Goal: Find specific page/section

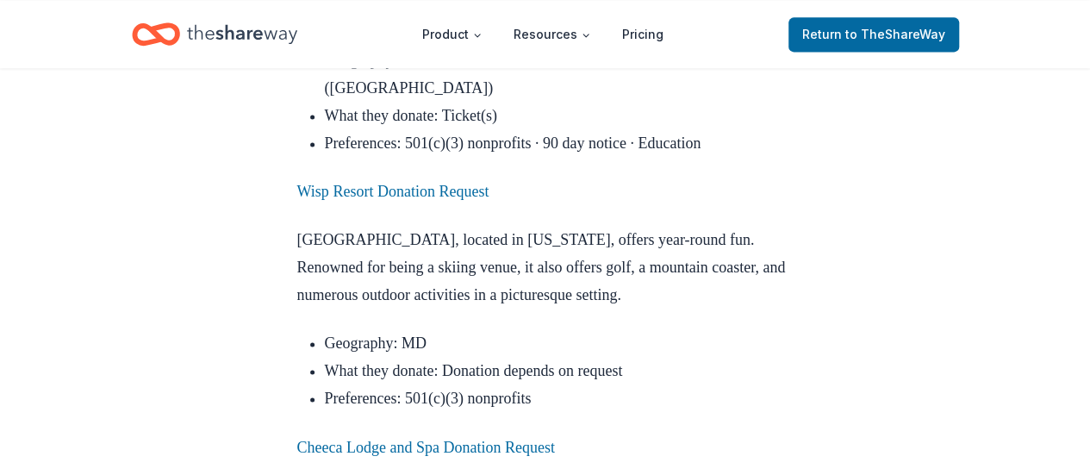
scroll to position [4566, 0]
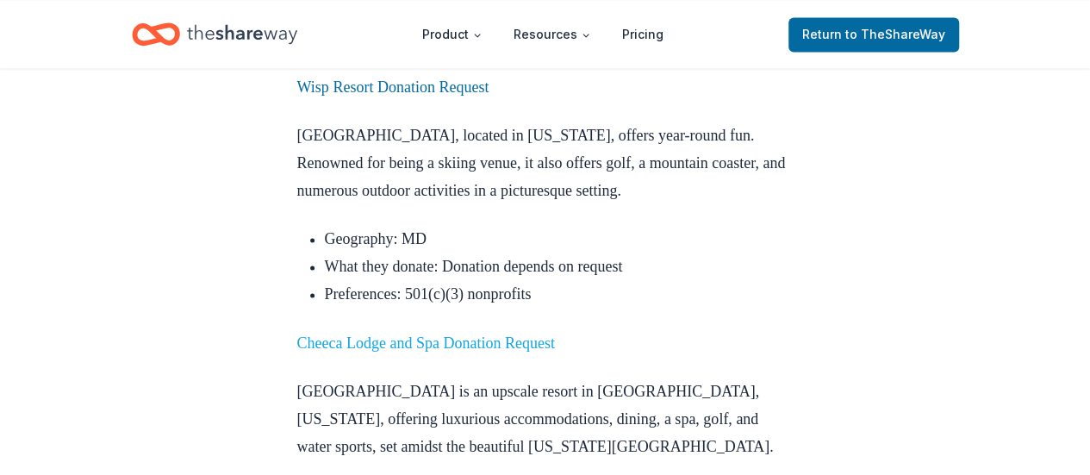
click at [551, 333] on link "Cheeca Lodge and Spa Donation Request" at bounding box center [426, 341] width 258 height 17
click at [552, 333] on link "Cheeca Lodge and Spa Donation Request" at bounding box center [426, 341] width 258 height 17
click at [496, 333] on link "Cheeca Lodge and Spa Donation Request" at bounding box center [426, 341] width 258 height 17
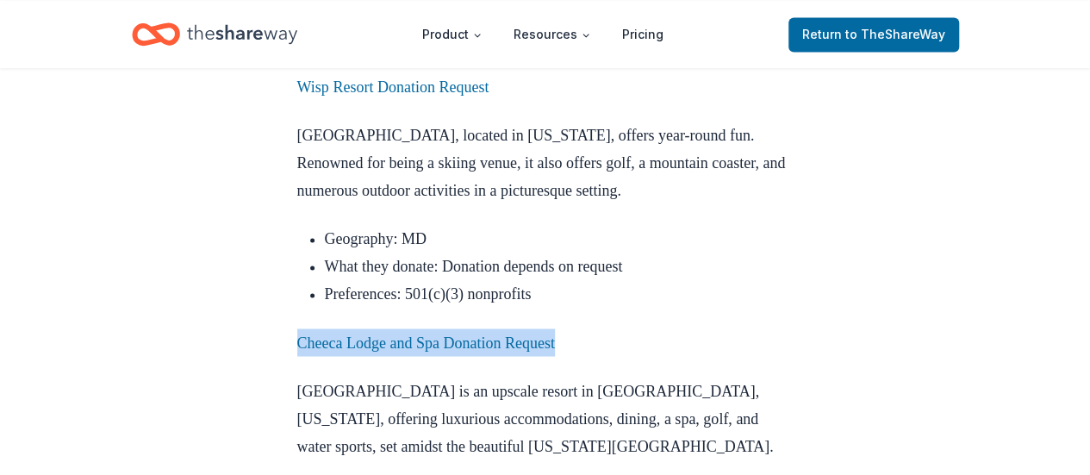
drag, startPoint x: 586, startPoint y: 88, endPoint x: 286, endPoint y: 96, distance: 300.0
copy link "Cheeca Lodge and Spa Donation Request"
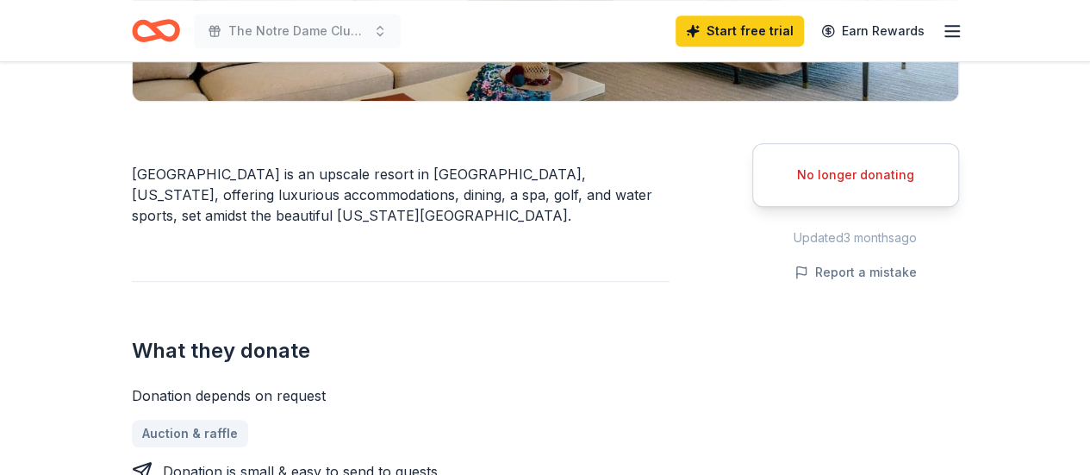
scroll to position [517, 0]
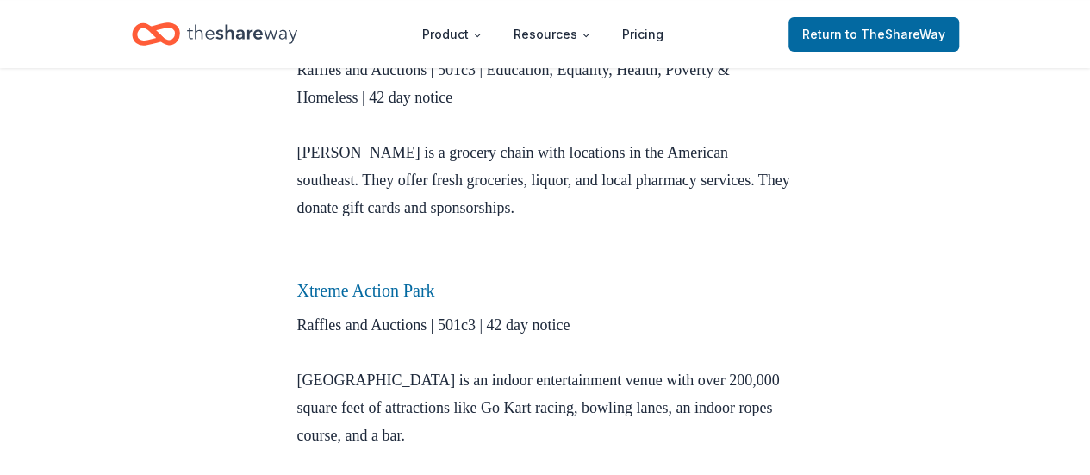
scroll to position [3877, 0]
